Goal: Transaction & Acquisition: Purchase product/service

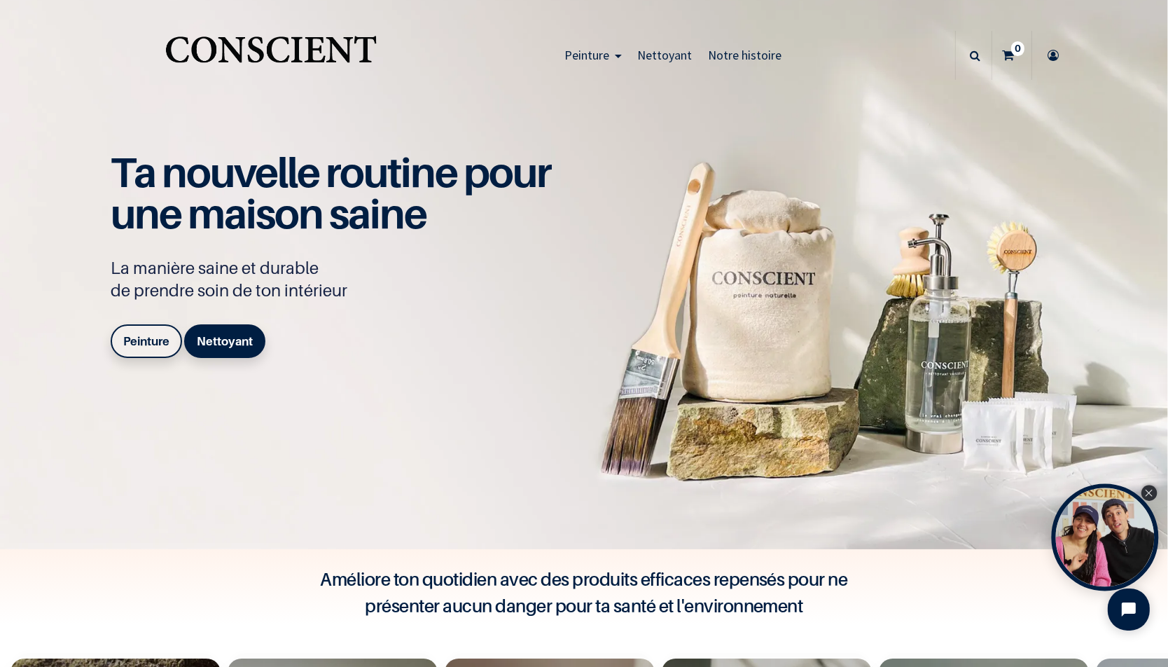
click at [1154, 492] on div "Close Tolstoy widget" at bounding box center [1149, 492] width 15 height 15
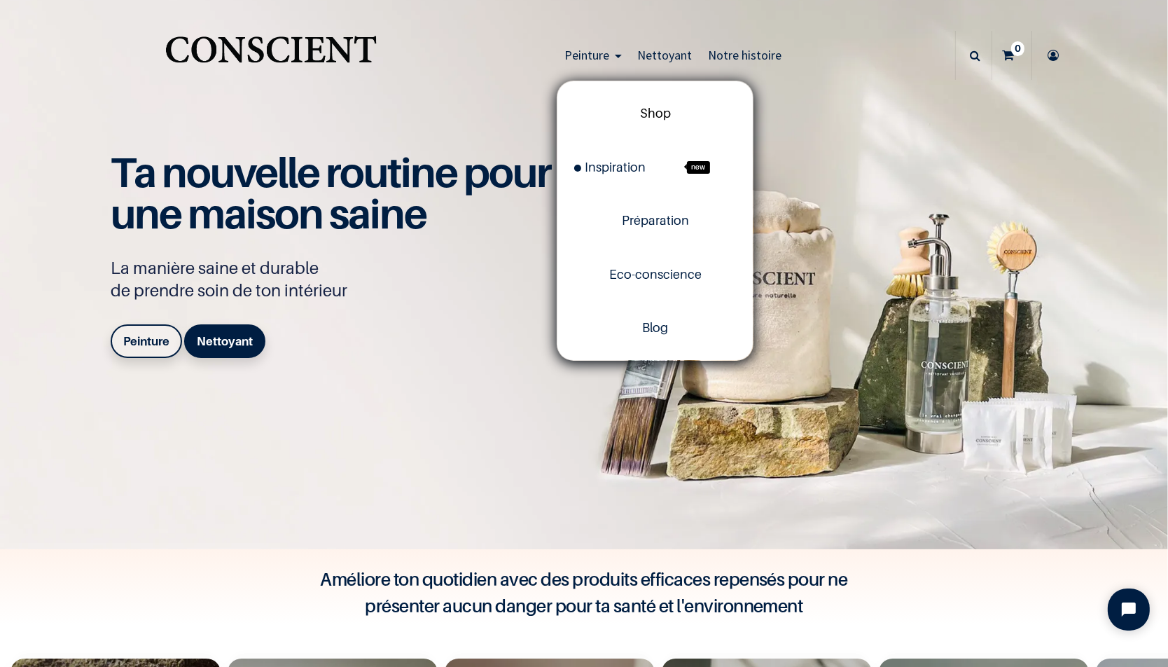
click at [660, 117] on span "Shop" at bounding box center [655, 113] width 31 height 15
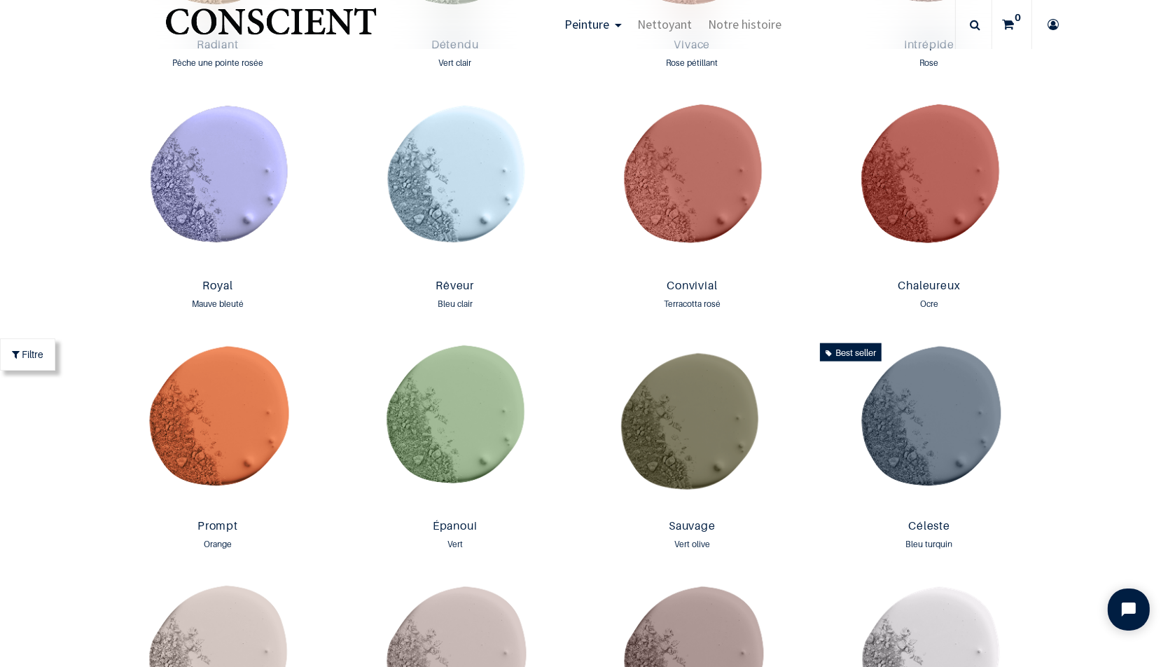
scroll to position [1815, 0]
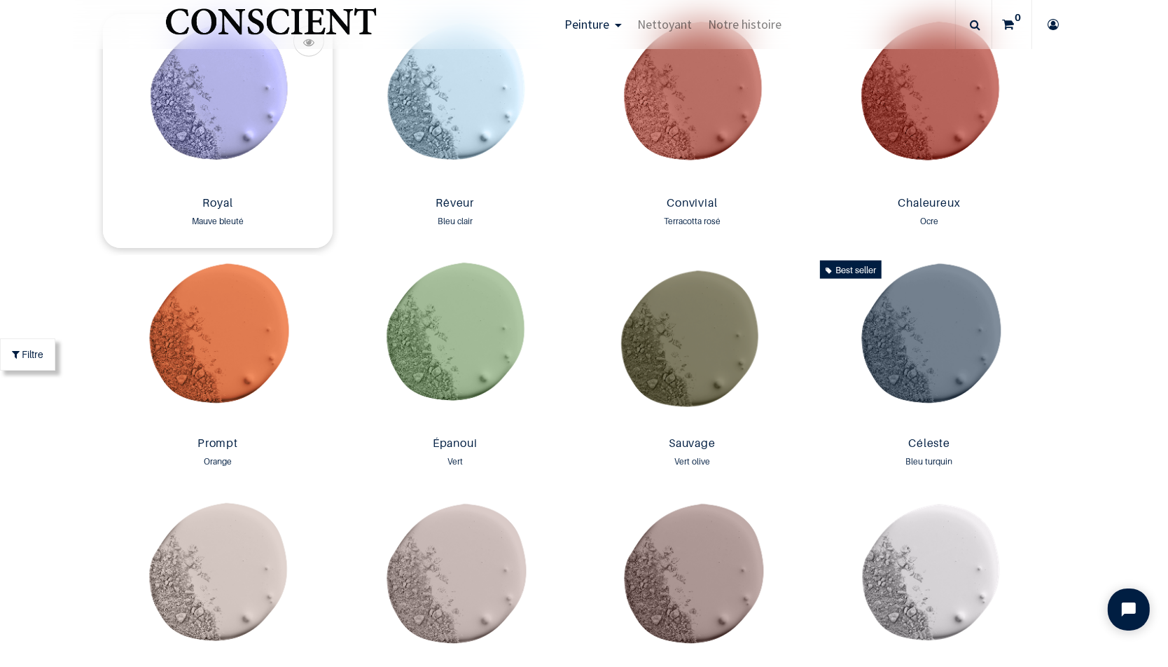
click at [230, 122] on img at bounding box center [218, 102] width 230 height 176
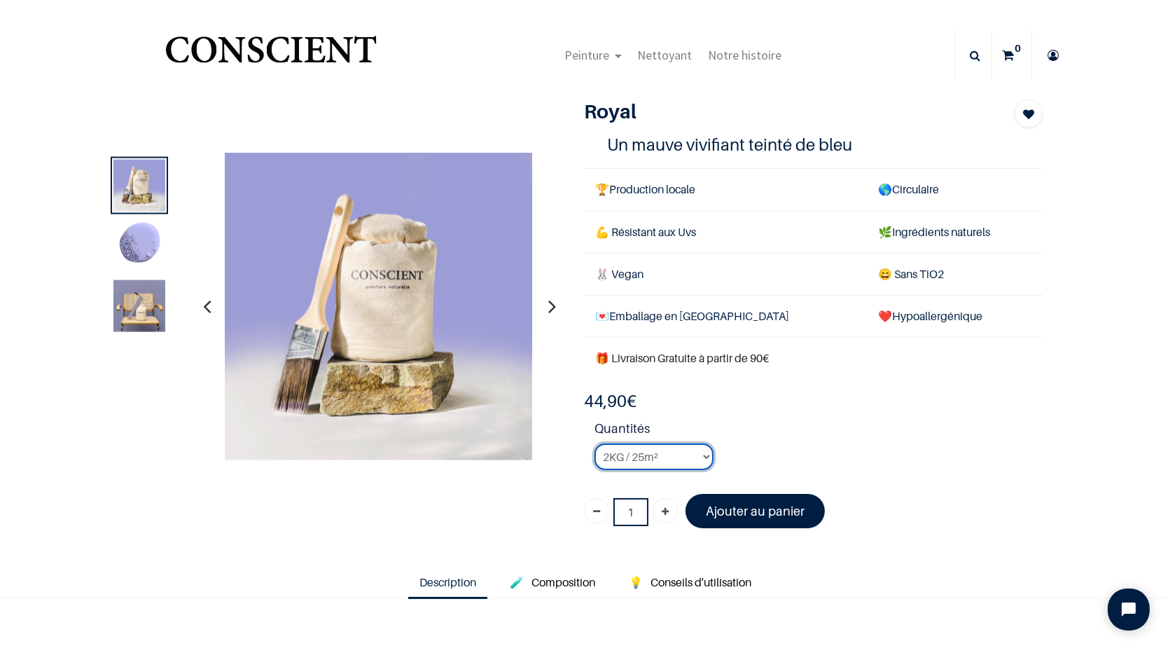
click at [595, 443] on select "2KG / 25m² 4KG / 50m² 8KG / 100m² Testeur" at bounding box center [654, 456] width 119 height 27
click at [663, 453] on select "2KG / 25m² 4KG / 50m² 8KG / 100m² Testeur" at bounding box center [654, 456] width 119 height 27
click at [595, 443] on select "2KG / 25m² 4KG / 50m² 8KG / 100m² Testeur" at bounding box center [654, 456] width 119 height 27
click at [662, 457] on select "2KG / 25m² 4KG / 50m² 8KG / 100m² Testeur" at bounding box center [654, 456] width 119 height 27
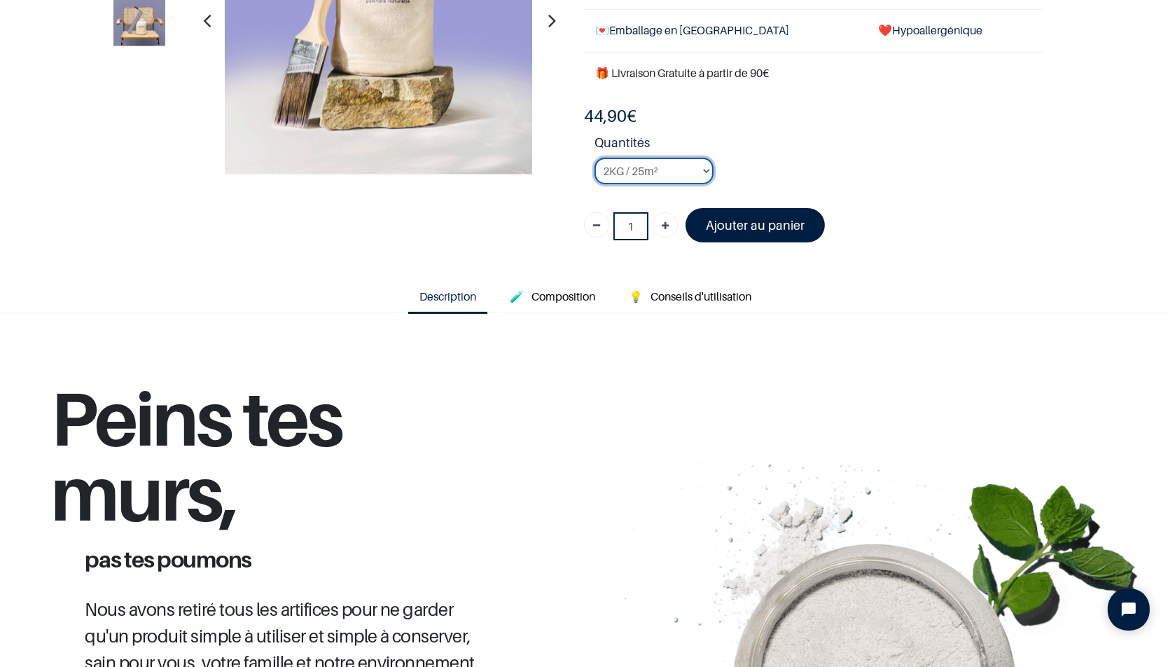
scroll to position [247, 0]
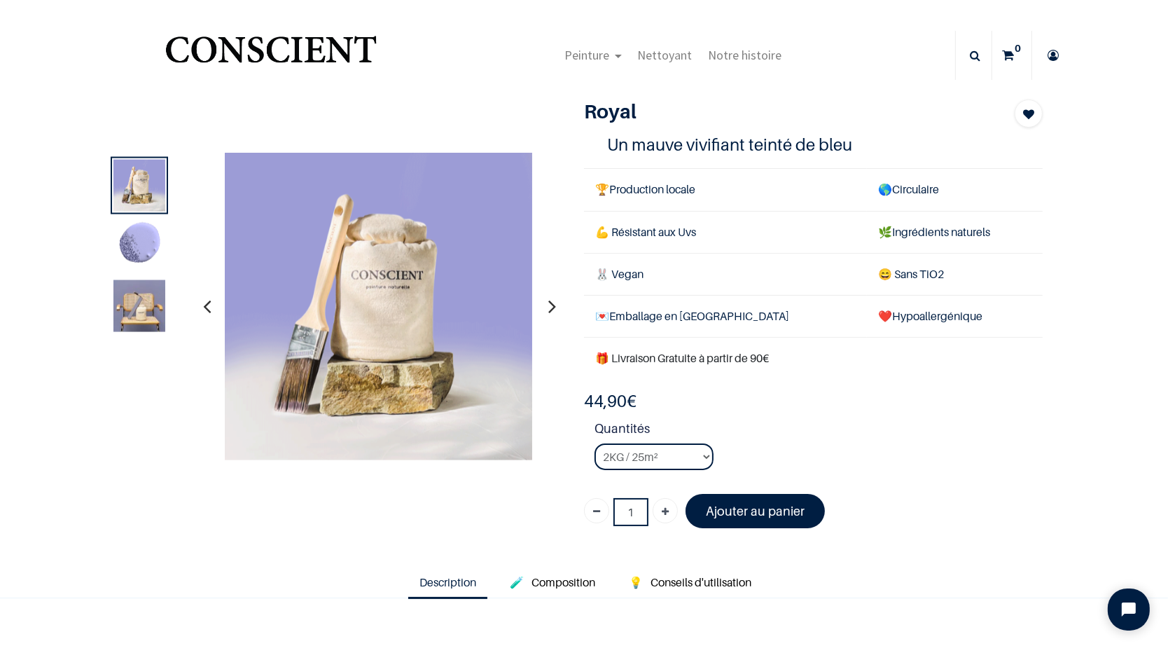
click at [150, 307] on img at bounding box center [139, 306] width 52 height 52
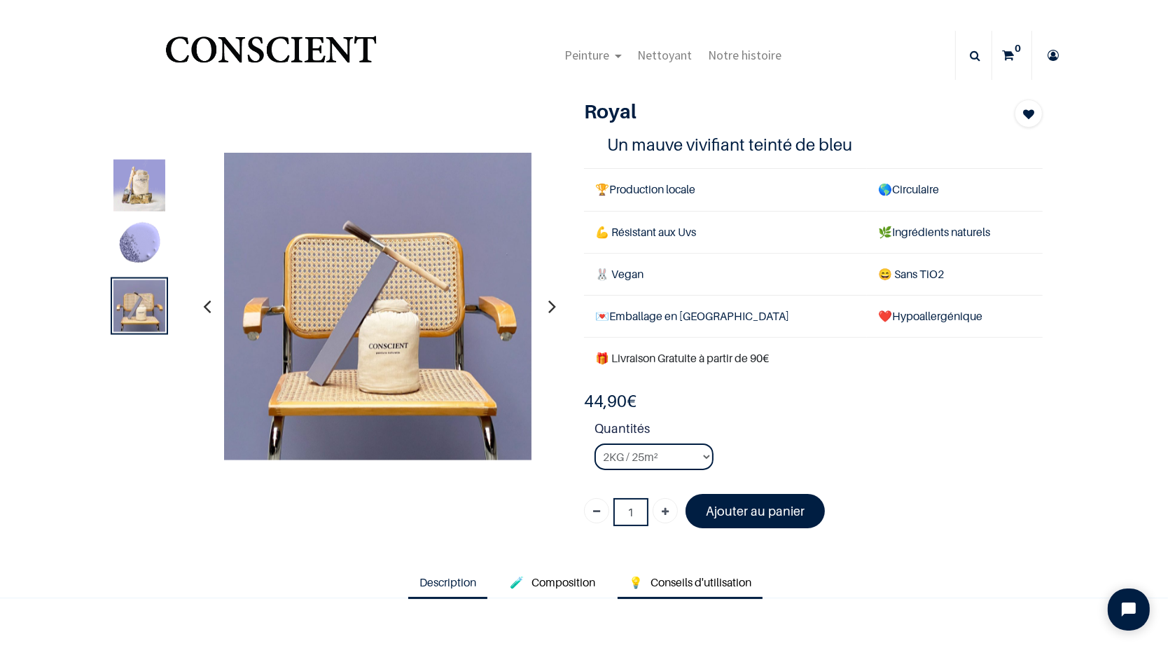
click at [705, 587] on link "💡 Conseils d'utilisation" at bounding box center [690, 583] width 145 height 32
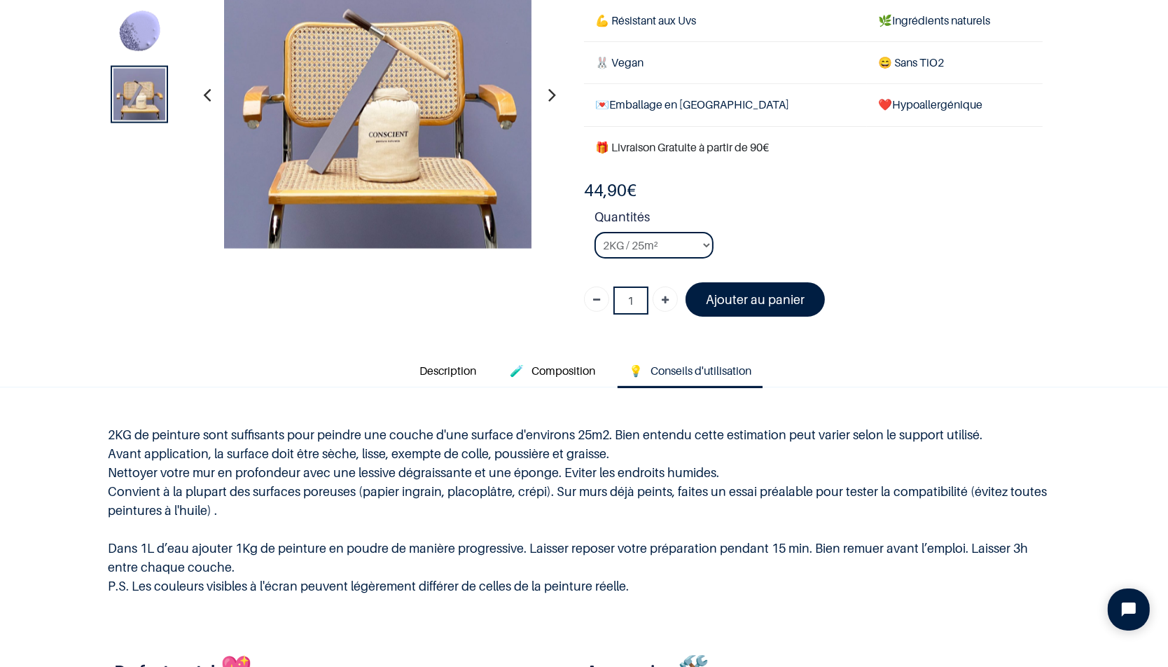
scroll to position [165, 0]
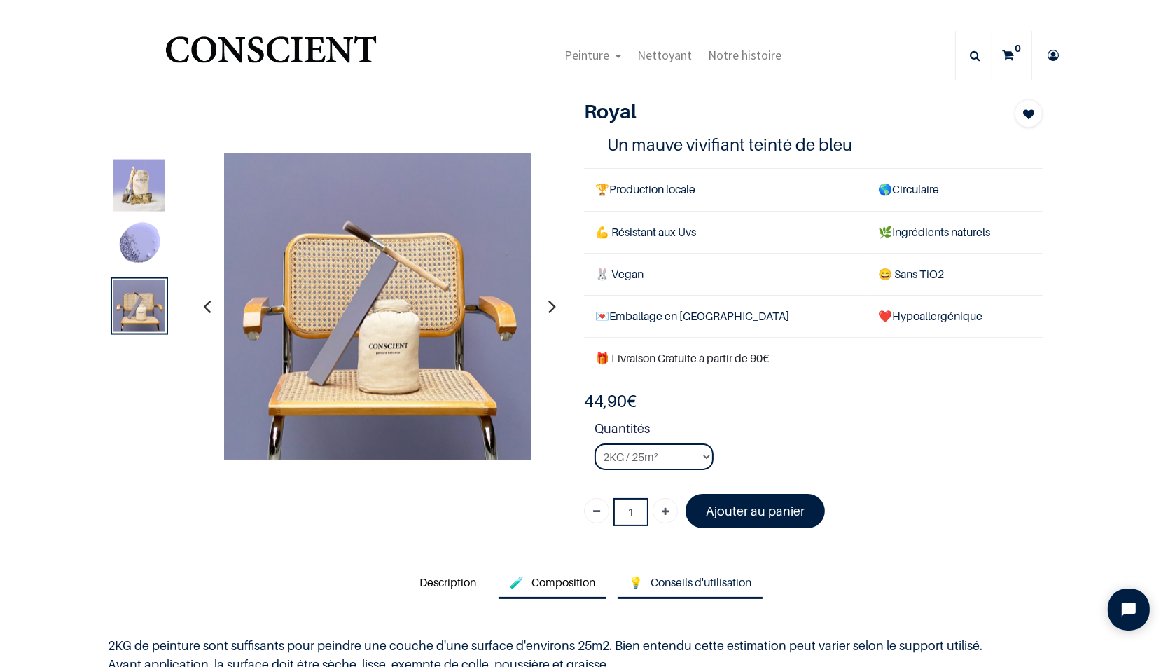
click at [573, 582] on span "Composition" at bounding box center [564, 582] width 64 height 14
